Goal: Task Accomplishment & Management: Use online tool/utility

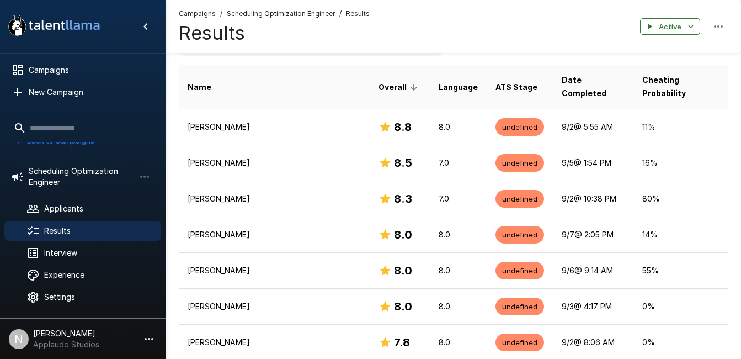
scroll to position [196, 0]
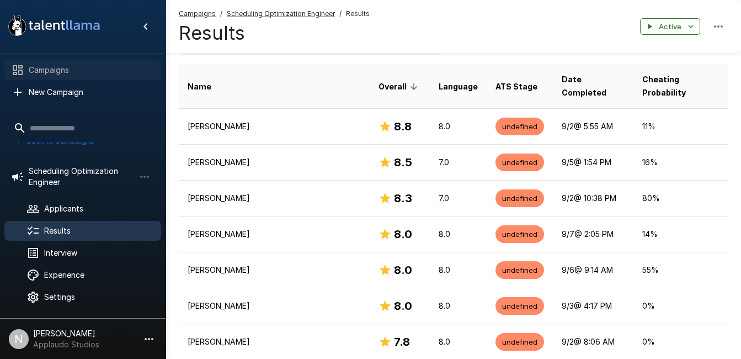
click at [63, 74] on span "Campaigns" at bounding box center [91, 70] width 124 height 11
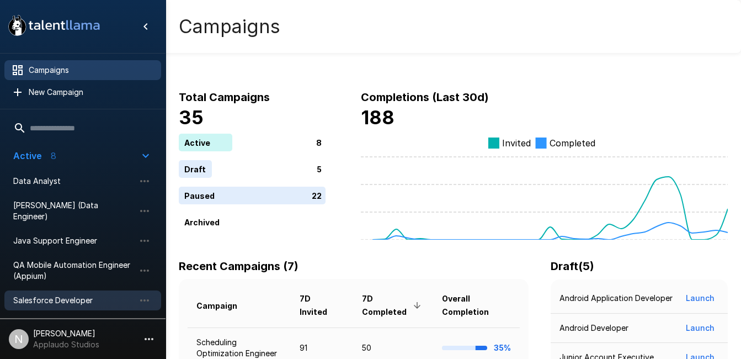
click at [68, 295] on span "Salesforce Developer" at bounding box center [73, 300] width 121 height 11
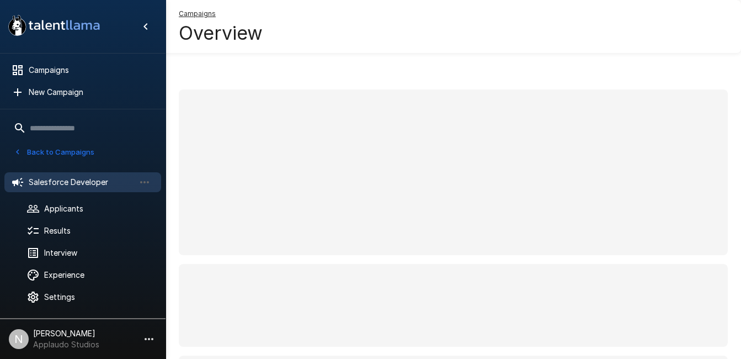
scroll to position [8, 0]
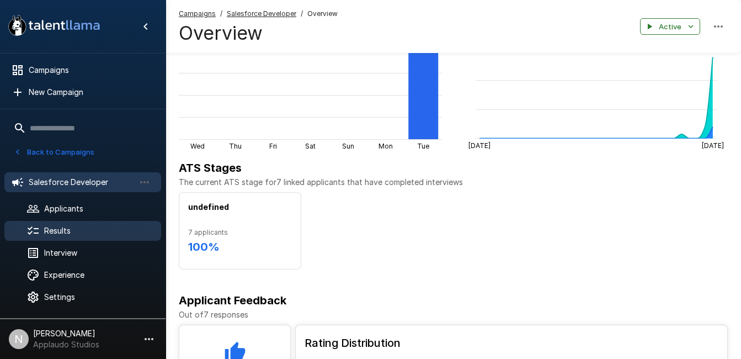
click at [90, 228] on span "Results" at bounding box center [98, 230] width 108 height 11
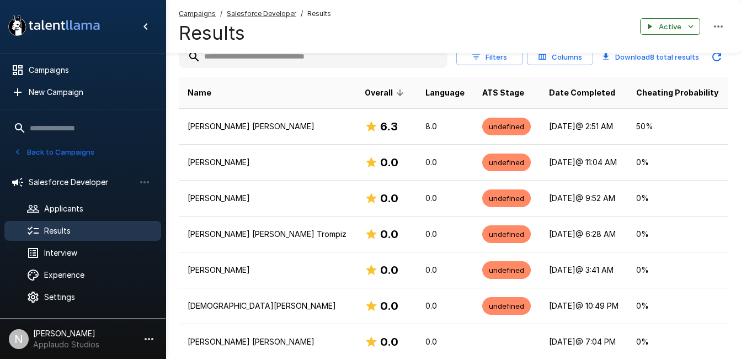
scroll to position [184, 0]
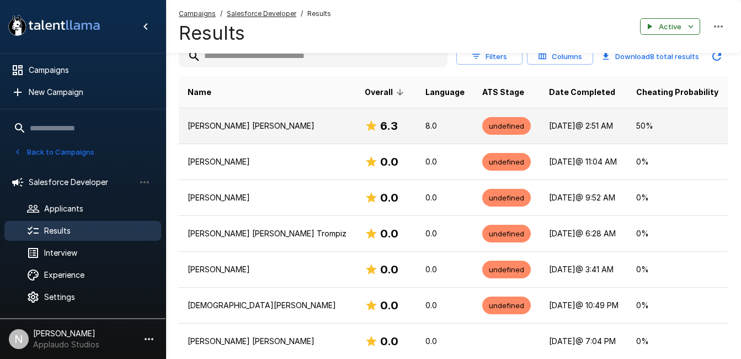
click at [274, 131] on p "[PERSON_NAME] [PERSON_NAME]" at bounding box center [267, 125] width 159 height 11
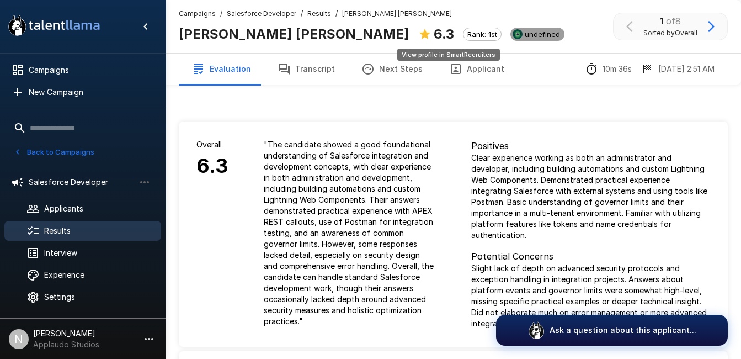
click at [520, 37] on span "undefined" at bounding box center [542, 34] width 44 height 9
